Goal: Task Accomplishment & Management: Complete application form

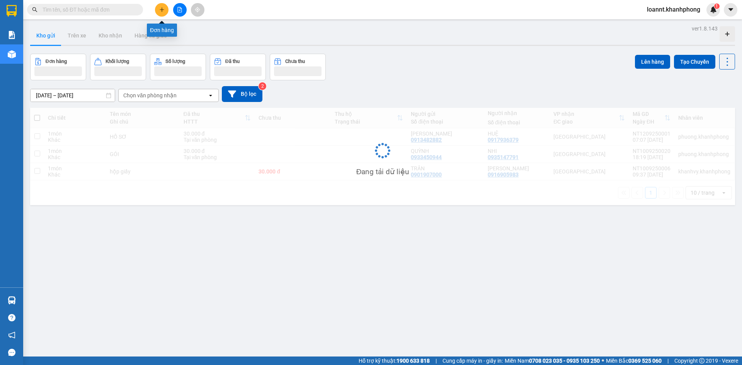
click at [160, 11] on icon "plus" at bounding box center [161, 9] width 5 height 5
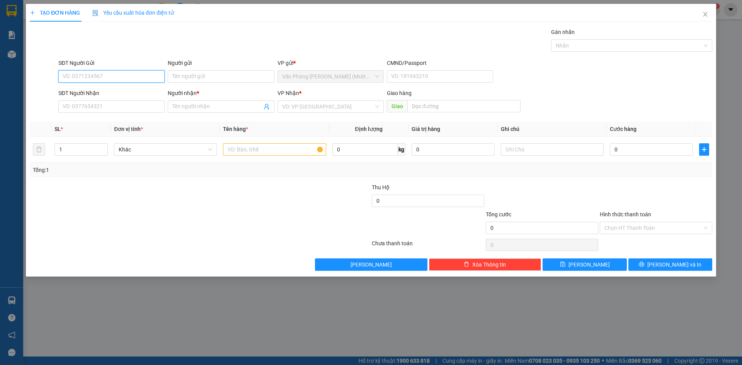
click at [132, 73] on input "SĐT Người Gửi" at bounding box center [111, 76] width 106 height 12
type input "9"
type input "0983214792"
click at [102, 93] on div "0983214792 - VY" at bounding box center [111, 92] width 97 height 9
type input "VY"
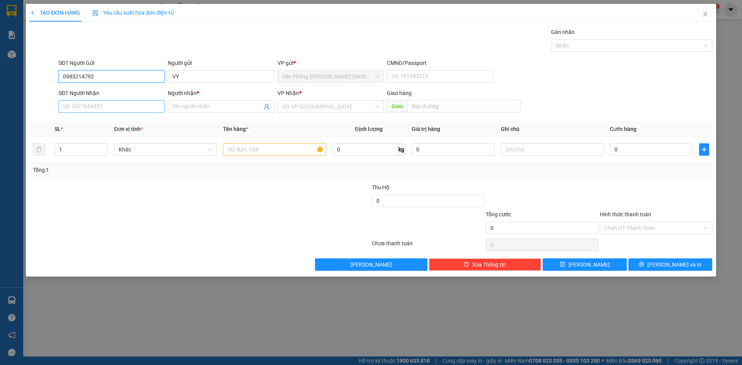
type input "0983214792"
click at [111, 106] on input "SĐT Người Nhận" at bounding box center [111, 107] width 106 height 12
click at [120, 132] on div "0905158915 - THỦY" at bounding box center [111, 134] width 97 height 9
type input "0905158915"
type input "THỦY"
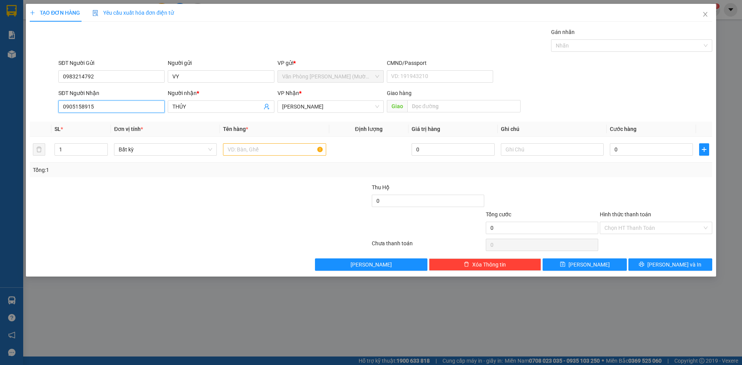
drag, startPoint x: 102, startPoint y: 109, endPoint x: 39, endPoint y: 112, distance: 63.5
click at [40, 111] on div "SĐT Người Nhận 0905158915 0905158915 Người nhận * THỦY VP Nhận * [PERSON_NAME] …" at bounding box center [371, 102] width 684 height 27
type input "0905366818"
click at [191, 108] on input "THỦY" at bounding box center [216, 106] width 89 height 9
click at [181, 112] on span "THỦY" at bounding box center [221, 107] width 106 height 12
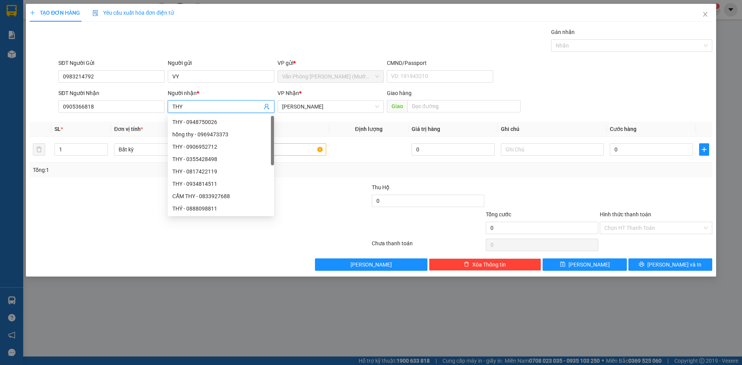
type input "THY"
click at [344, 92] on div "VP Nhận *" at bounding box center [331, 93] width 106 height 9
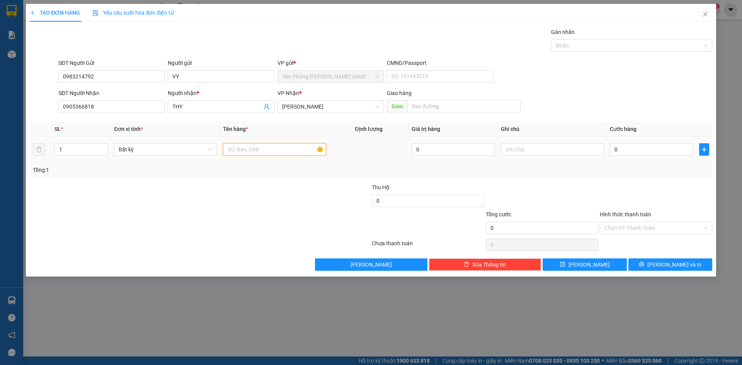
click at [256, 151] on input "text" at bounding box center [274, 149] width 103 height 12
type input "[GEOGRAPHIC_DATA]"
click at [664, 145] on input "0" at bounding box center [651, 149] width 83 height 12
type input "6"
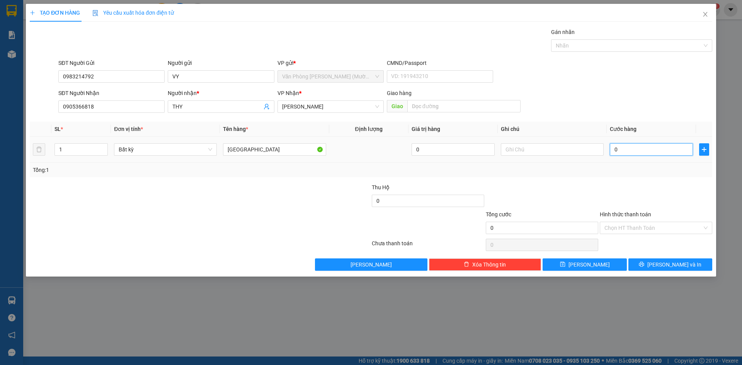
type input "6"
type input "60"
type input "60.000"
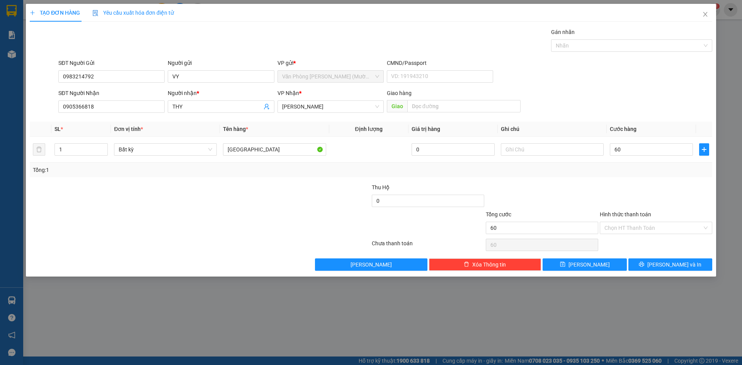
type input "60.000"
click at [692, 193] on div at bounding box center [656, 196] width 114 height 27
click at [628, 224] on input "Hình thức thanh toán" at bounding box center [654, 228] width 98 height 12
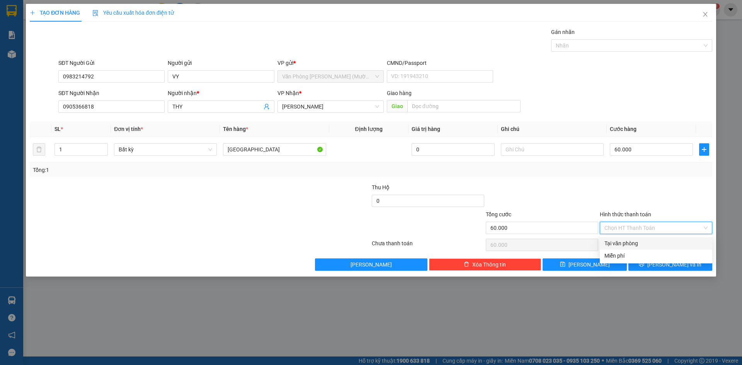
click at [633, 242] on div "Tại văn phòng" at bounding box center [656, 243] width 103 height 9
type input "0"
click at [671, 262] on span "[PERSON_NAME] và In" at bounding box center [675, 265] width 54 height 9
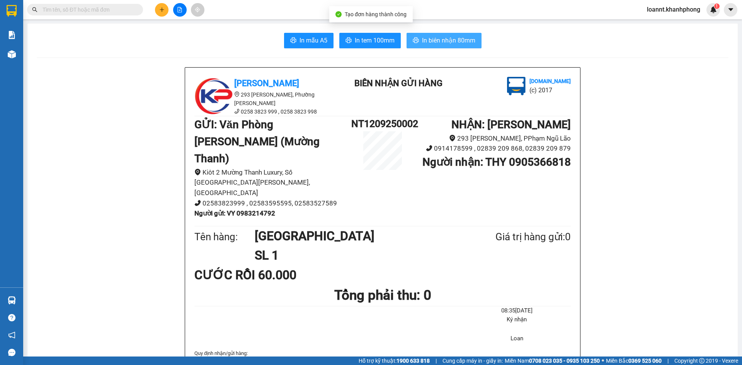
click at [431, 46] on button "In biên nhận 80mm" at bounding box center [444, 40] width 75 height 15
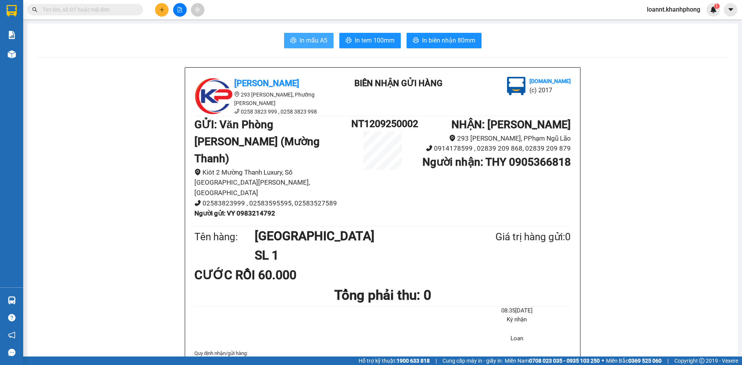
click at [300, 39] on span "In mẫu A5" at bounding box center [314, 41] width 28 height 10
click at [161, 12] on icon "plus" at bounding box center [161, 9] width 5 height 5
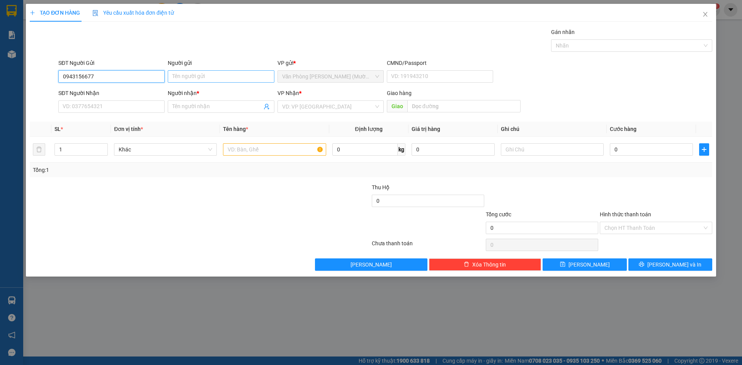
type input "0943156677"
click at [242, 81] on input "Người gửi" at bounding box center [221, 76] width 106 height 12
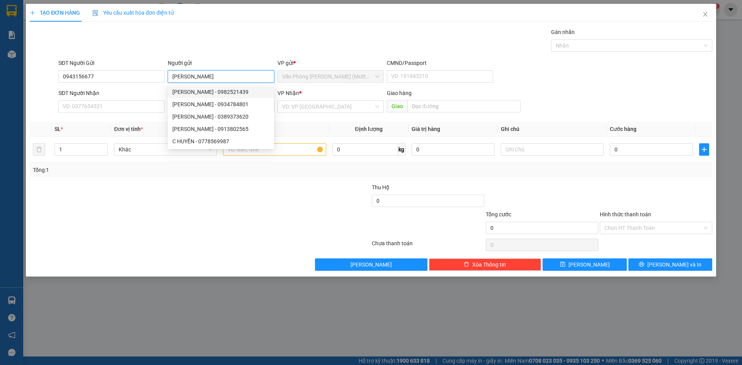
click at [184, 80] on input "[PERSON_NAME]" at bounding box center [221, 76] width 106 height 12
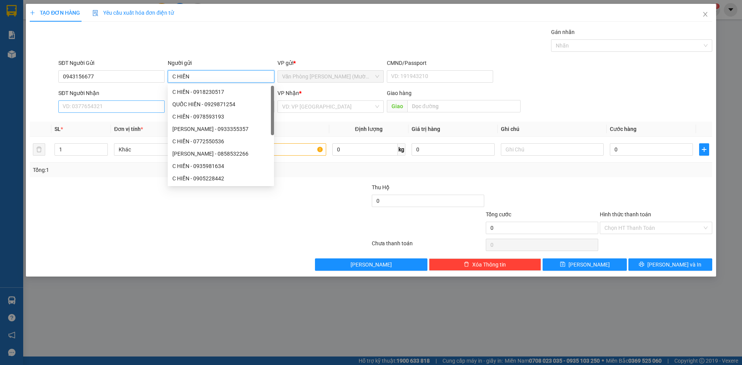
type input "C HIỀN"
click at [91, 108] on input "SĐT Người Nhận" at bounding box center [111, 107] width 106 height 12
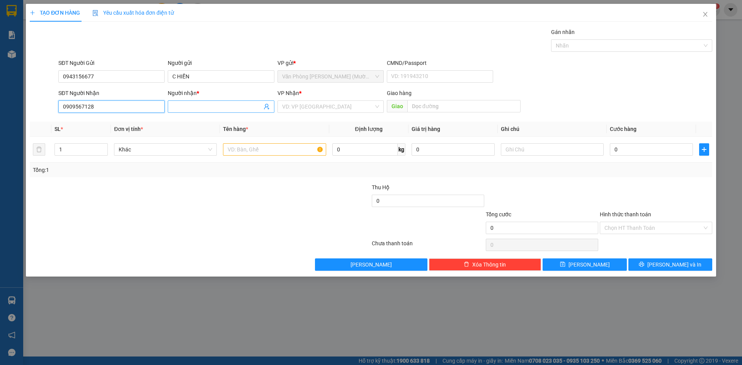
type input "0909567128"
click at [230, 106] on input "Người nhận *" at bounding box center [216, 106] width 89 height 9
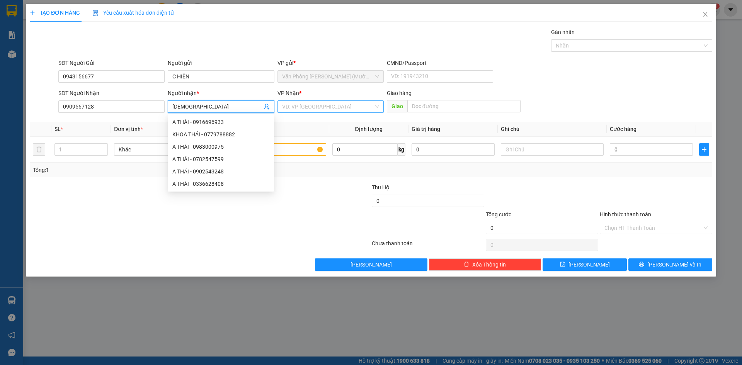
type input "[DEMOGRAPHIC_DATA]"
click at [344, 109] on input "search" at bounding box center [328, 107] width 92 height 12
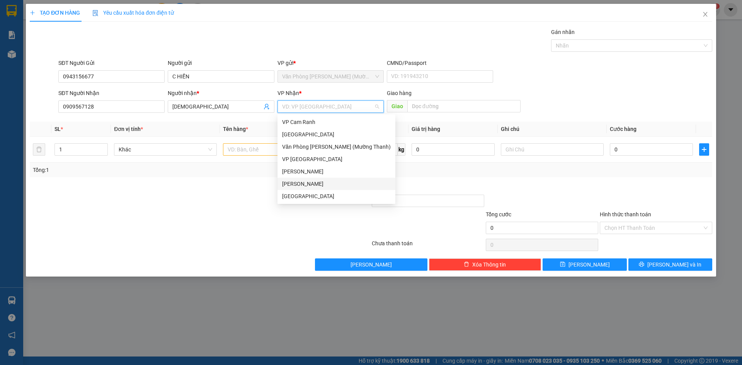
click at [324, 182] on div "[PERSON_NAME]" at bounding box center [336, 184] width 109 height 9
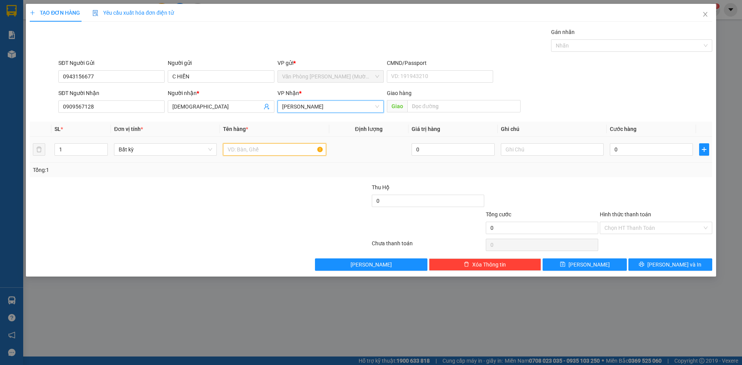
click at [261, 151] on input "text" at bounding box center [274, 149] width 103 height 12
type input "[GEOGRAPHIC_DATA]"
click at [612, 154] on input "0" at bounding box center [651, 149] width 83 height 12
type input "5"
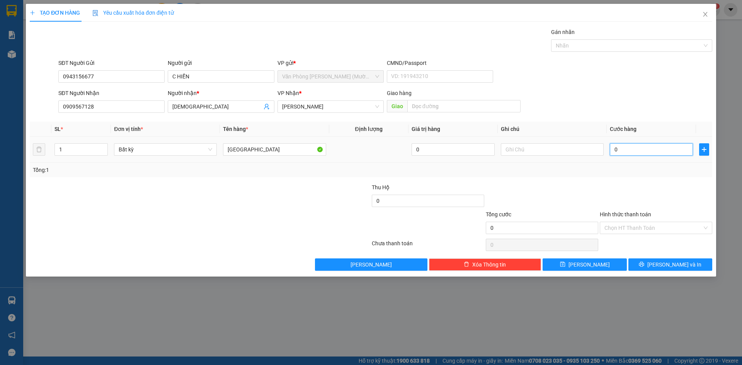
type input "5"
type input "50"
type input "50.000"
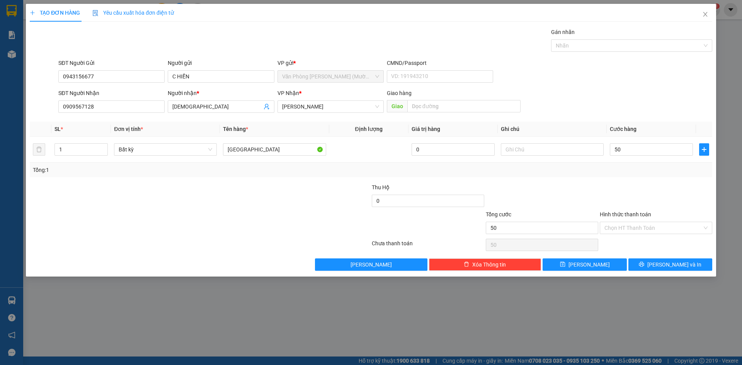
type input "50.000"
drag, startPoint x: 660, startPoint y: 177, endPoint x: 641, endPoint y: 179, distance: 19.4
click at [657, 177] on div "Tổng: 1" at bounding box center [371, 170] width 683 height 15
click at [634, 227] on input "Hình thức thanh toán" at bounding box center [654, 228] width 98 height 12
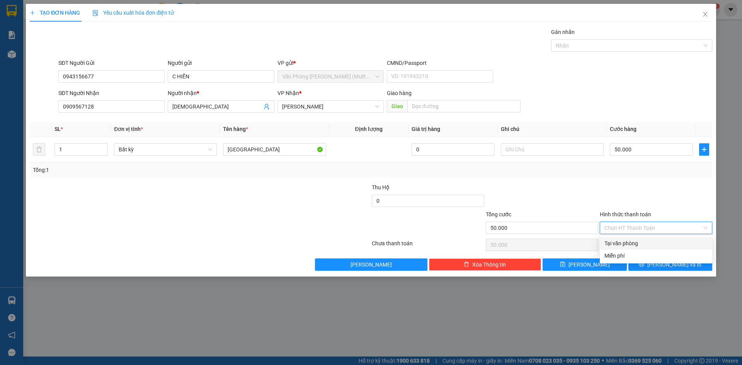
click at [628, 242] on div "Tại văn phòng" at bounding box center [656, 243] width 103 height 9
type input "0"
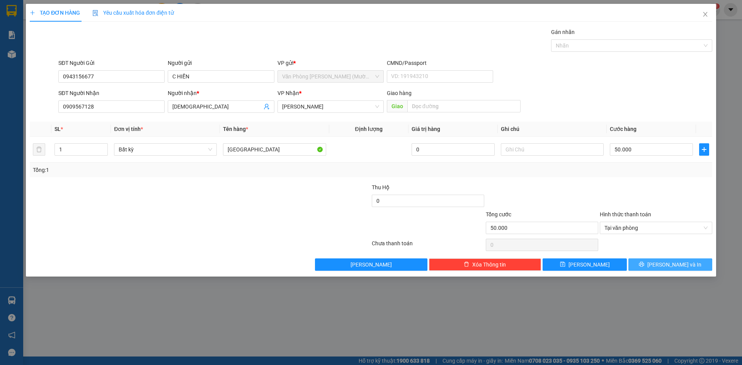
click at [681, 261] on span "[PERSON_NAME] và In" at bounding box center [675, 265] width 54 height 9
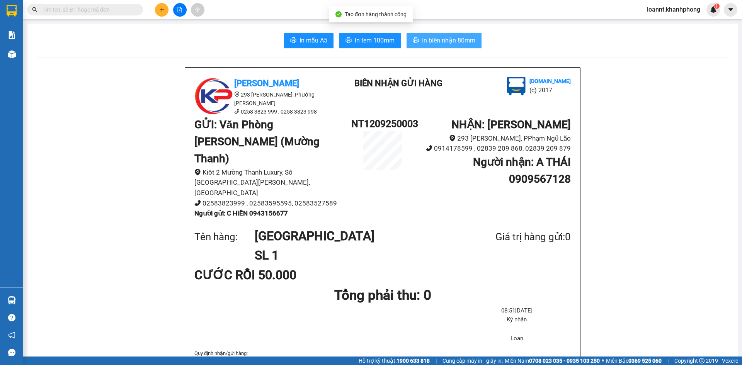
click at [436, 44] on span "In biên nhận 80mm" at bounding box center [448, 41] width 53 height 10
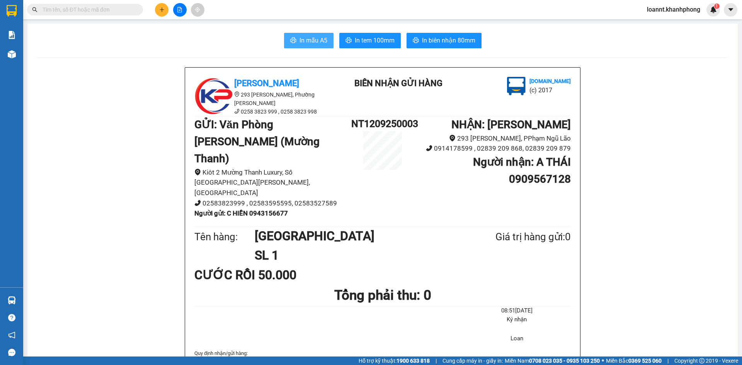
click at [301, 44] on span "In mẫu A5" at bounding box center [314, 41] width 28 height 10
drag, startPoint x: 155, startPoint y: 4, endPoint x: 161, endPoint y: 15, distance: 12.4
click at [156, 5] on div at bounding box center [180, 10] width 58 height 14
click at [160, 11] on icon "plus" at bounding box center [161, 9] width 5 height 5
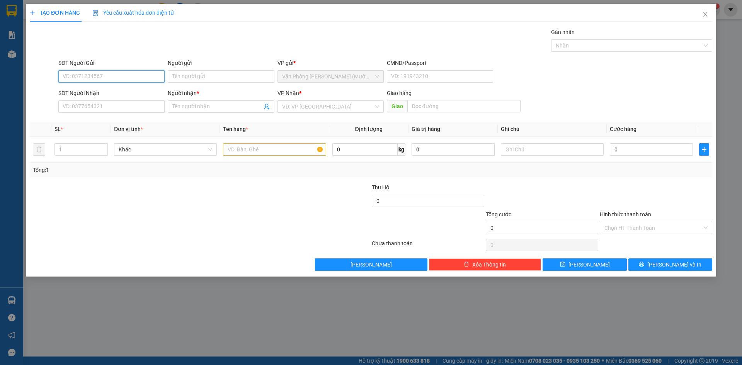
click at [98, 74] on input "SĐT Người Gửi" at bounding box center [111, 76] width 106 height 12
click at [704, 13] on icon "close" at bounding box center [705, 14] width 4 height 5
